Goal: Information Seeking & Learning: Learn about a topic

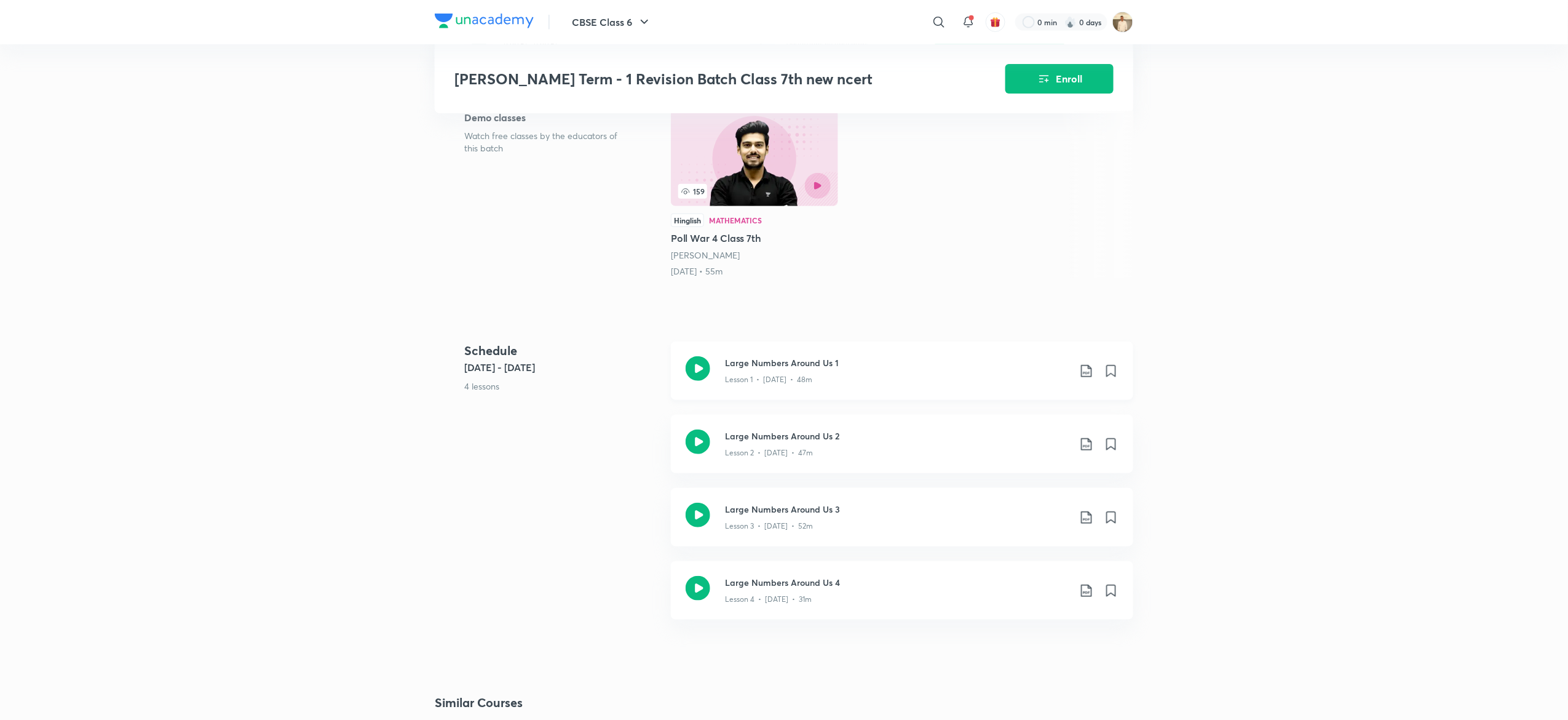
click at [704, 356] on icon at bounding box center [697, 368] width 25 height 25
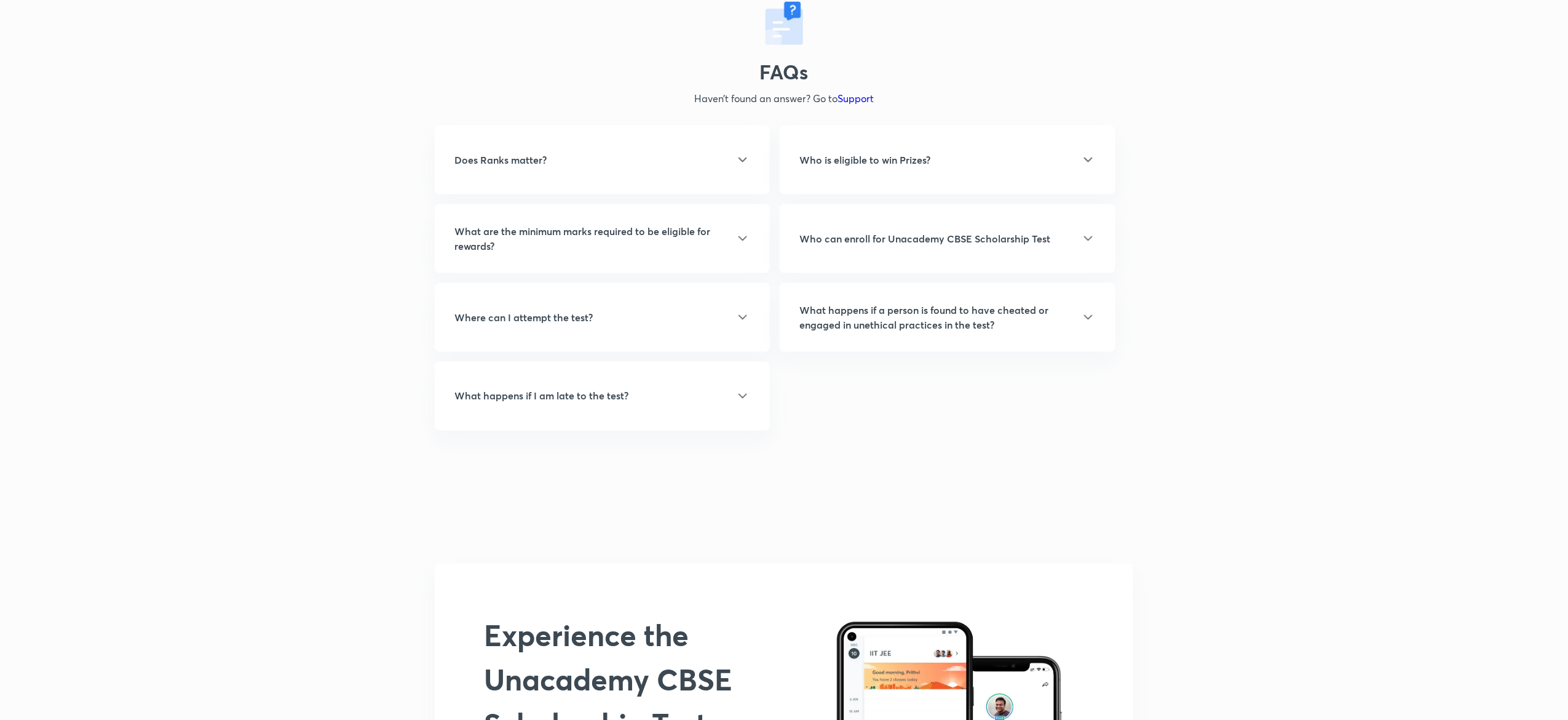
scroll to position [2944, 0]
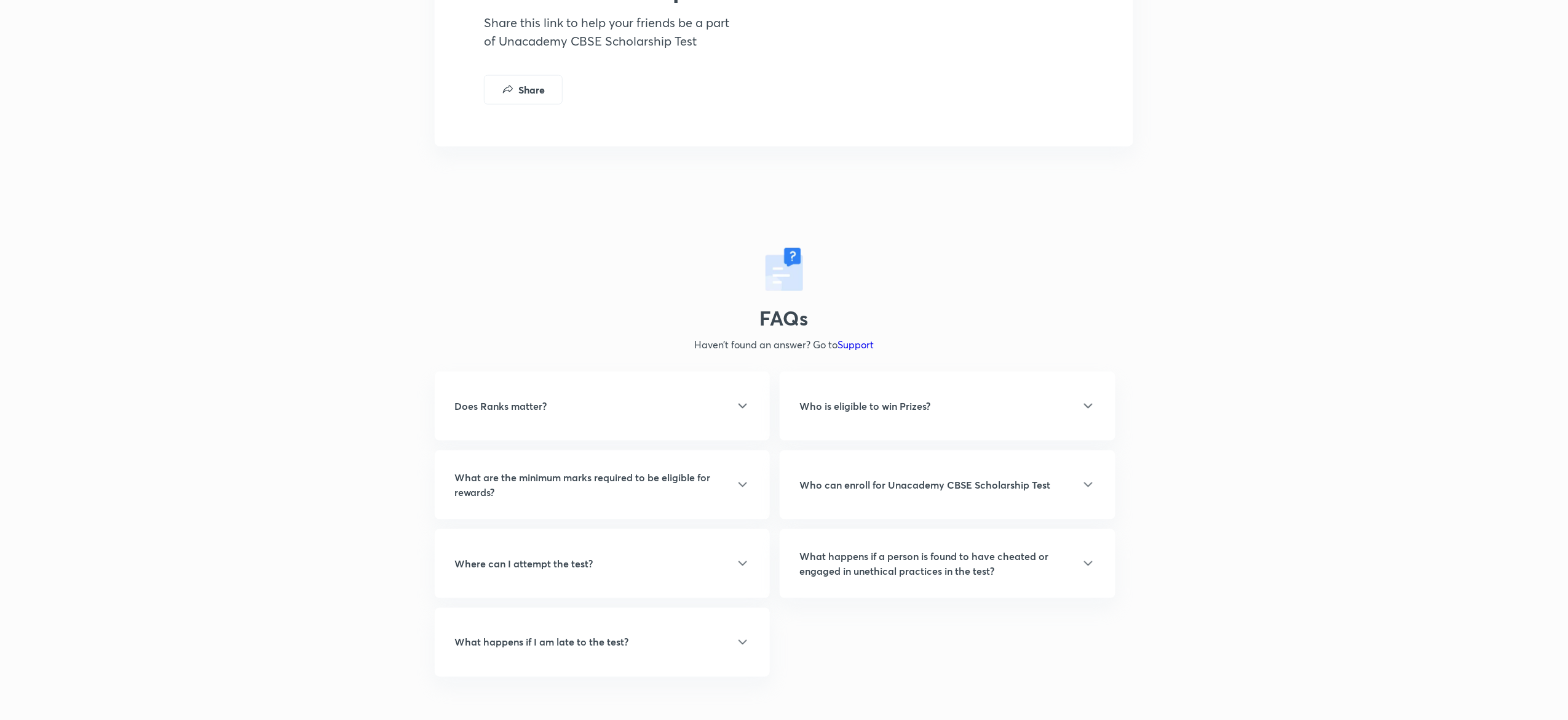
click at [912, 404] on h5 "Who is eligible to win Prizes?" at bounding box center [865, 406] width 131 height 15
